Goal: Navigation & Orientation: Go to known website

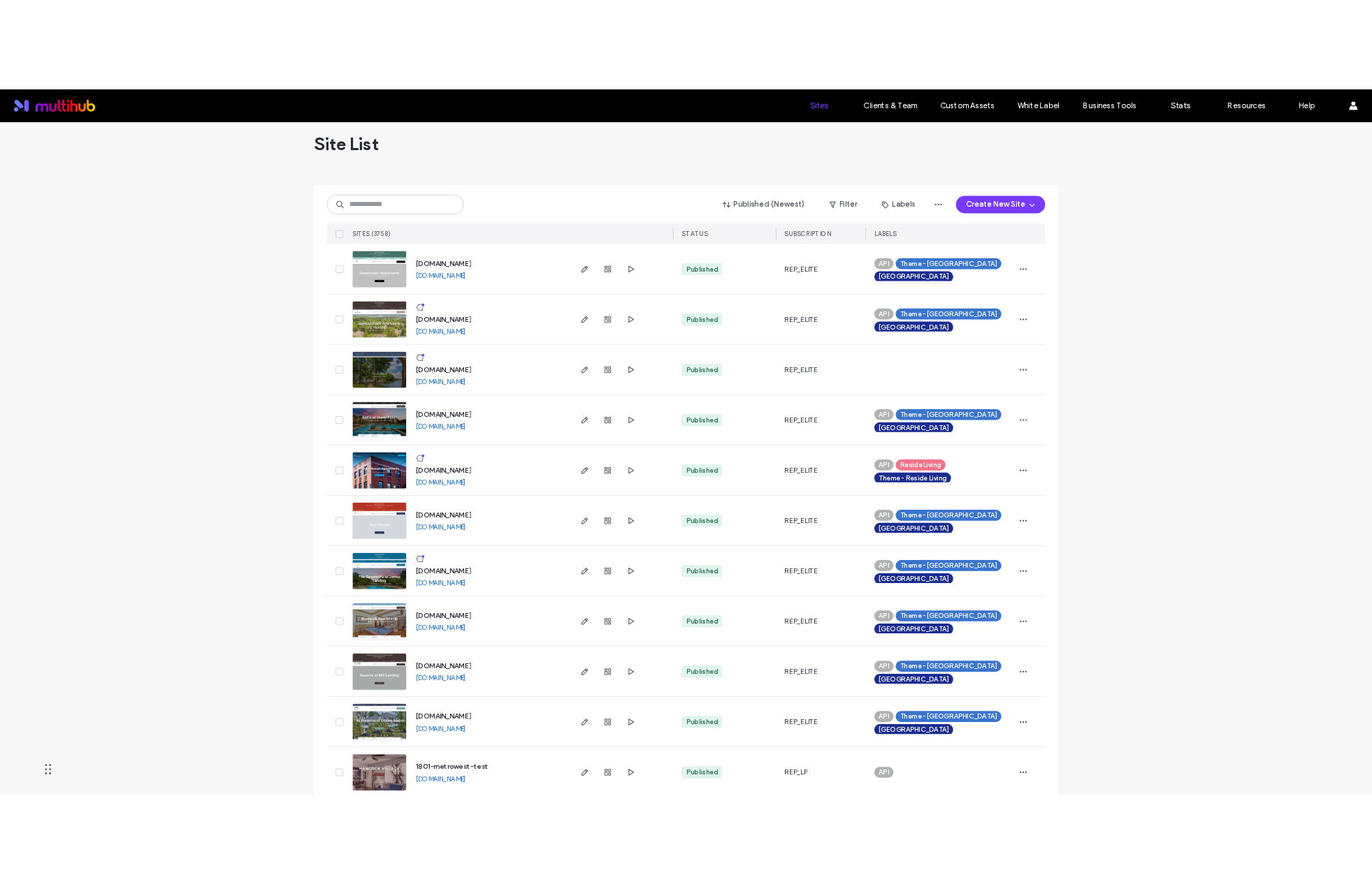
scroll to position [20, 0]
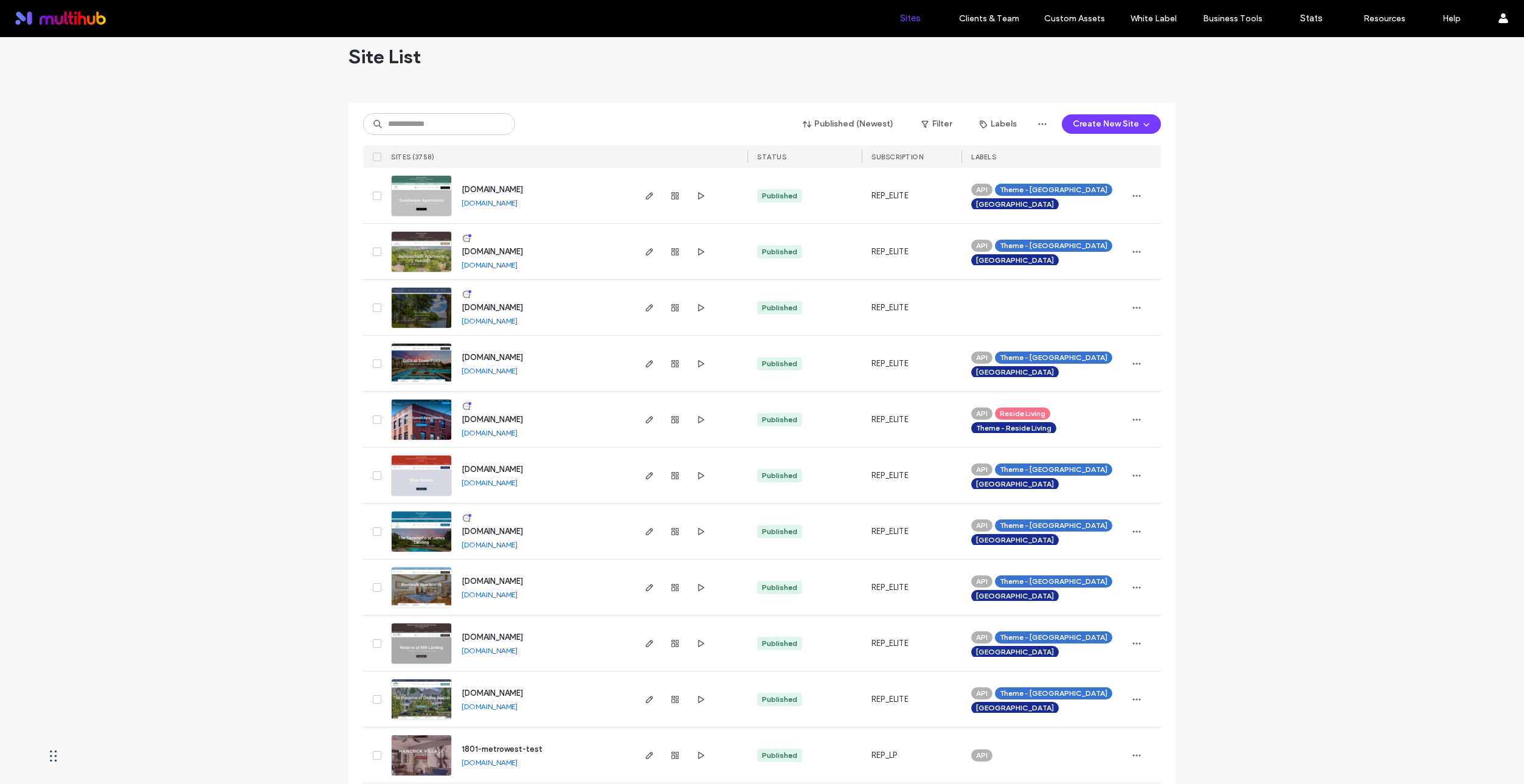
click at [516, 319] on link "[DOMAIN_NAME]" at bounding box center [489, 321] width 56 height 9
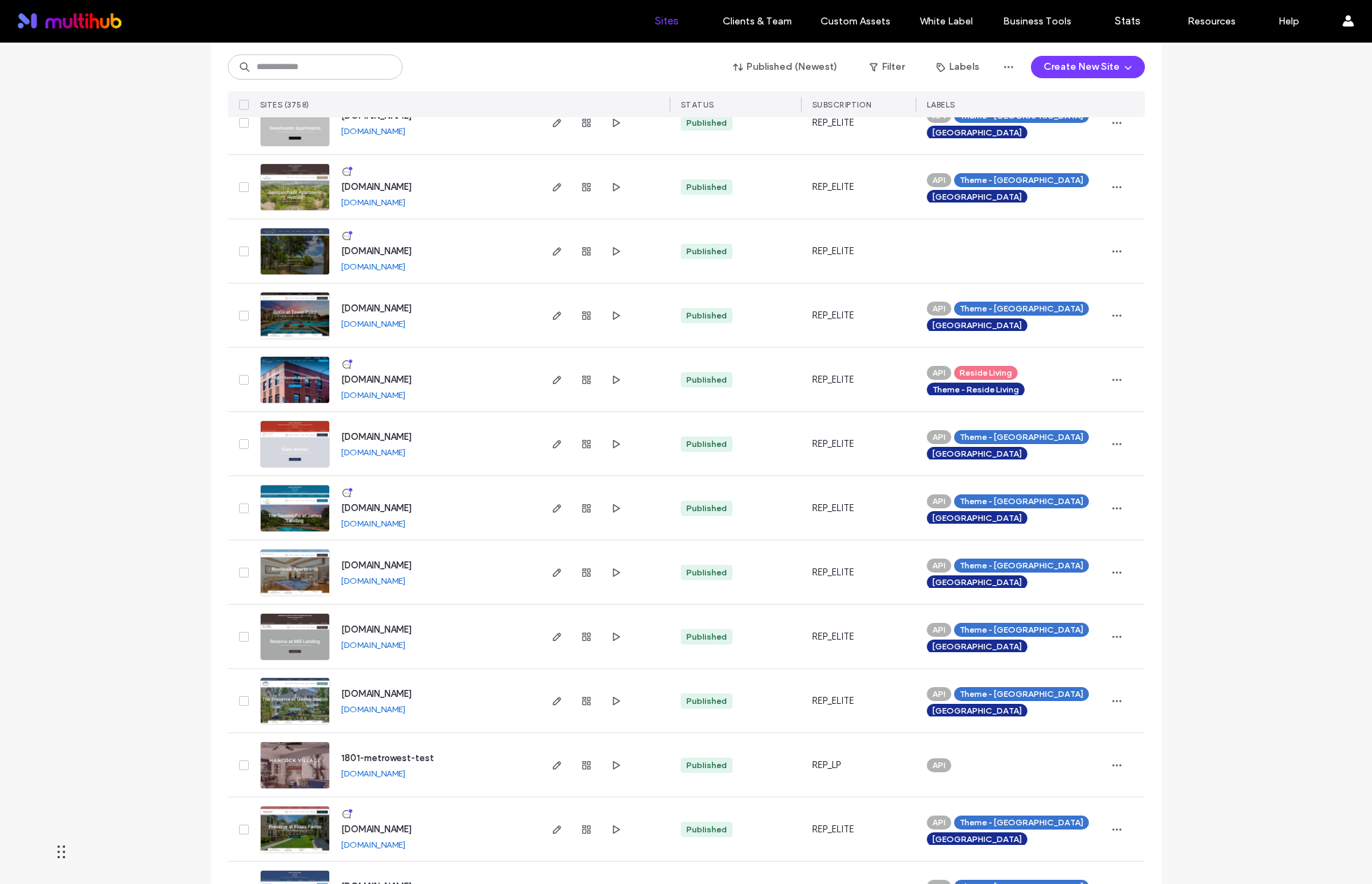
scroll to position [0, 0]
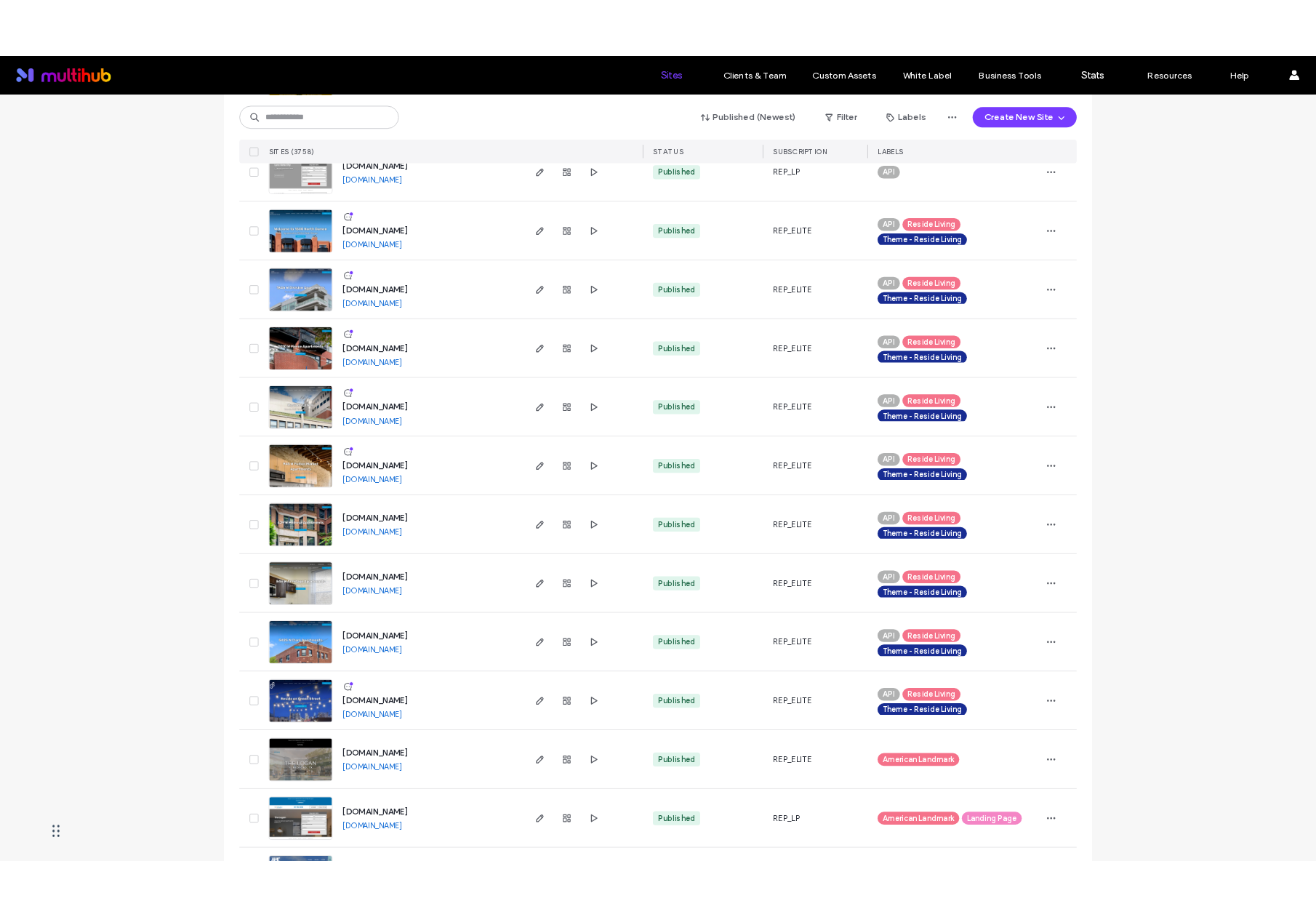
scroll to position [4375, 0]
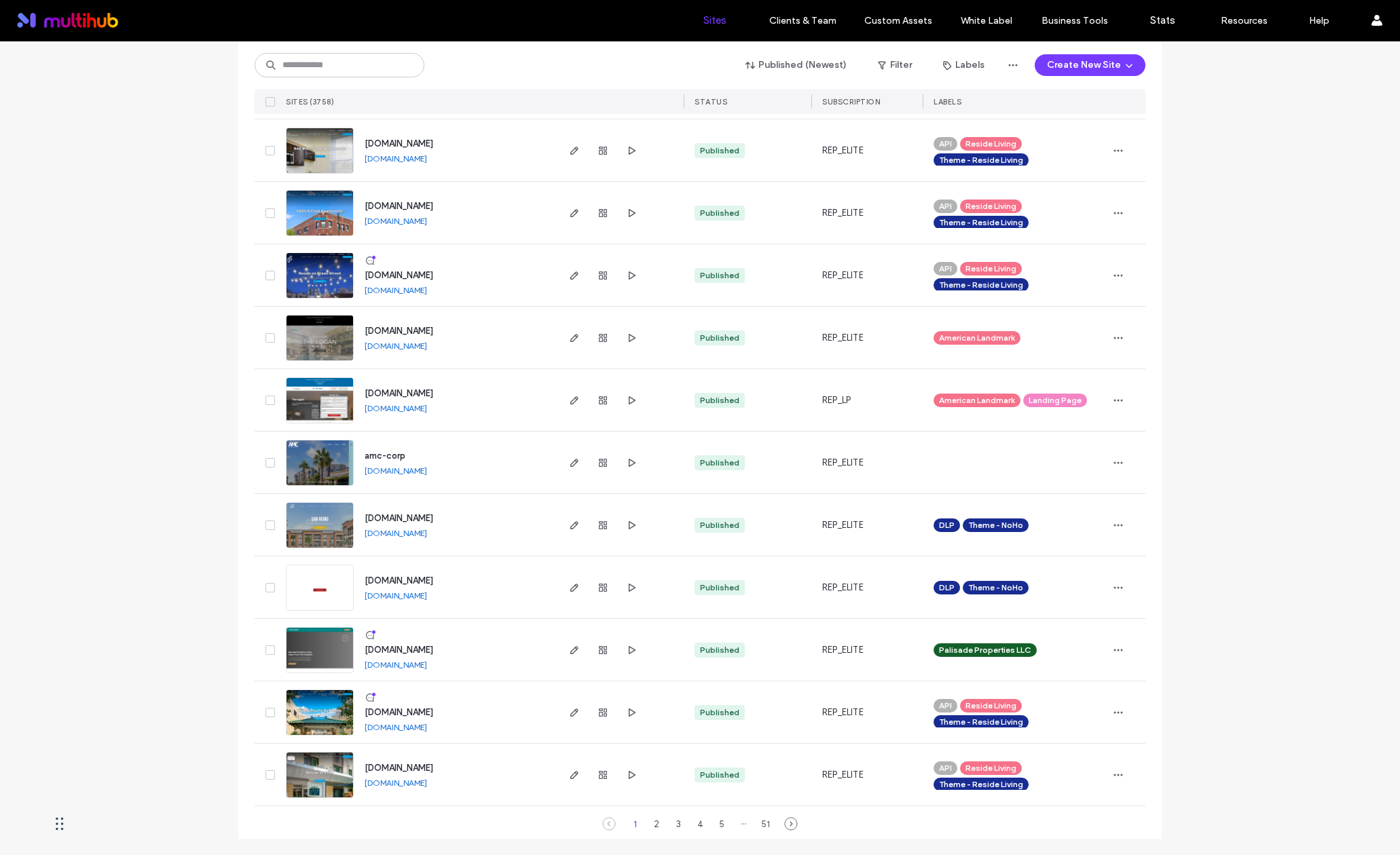
click at [425, 465] on div "amc-corp.multiscreensite.com" at bounding box center [396, 470] width 62 height 11
click at [423, 471] on link "amc-corp.multiscreensite.com" at bounding box center [396, 470] width 62 height 10
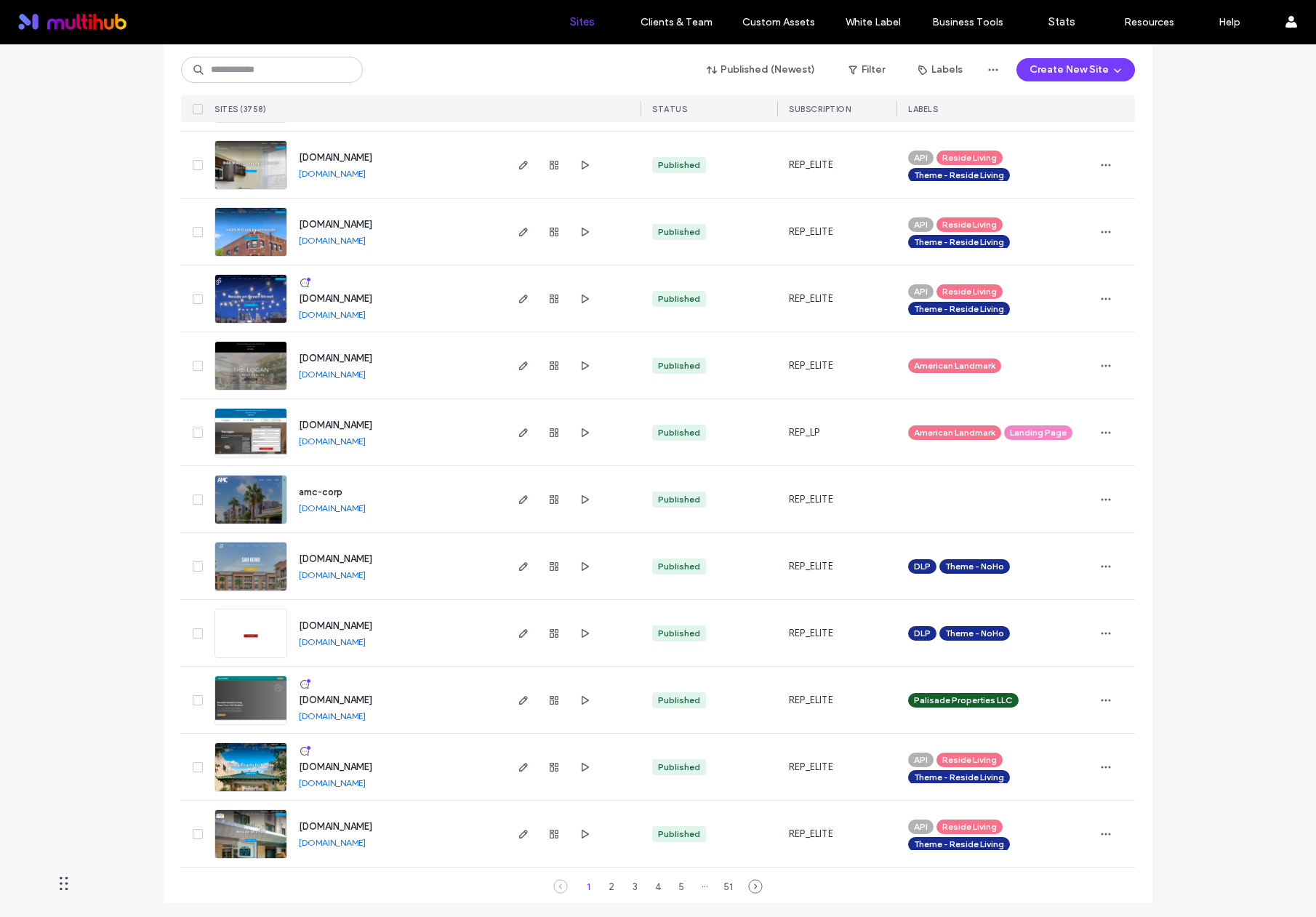
scroll to position [4372, 0]
click at [366, 505] on link "amc-corp.multiscreensite.com" at bounding box center [332, 508] width 67 height 11
click at [521, 502] on icon "button" at bounding box center [523, 499] width 12 height 12
